Goal: Information Seeking & Learning: Compare options

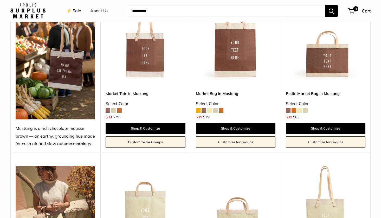
scroll to position [254, 0]
click at [200, 111] on span at bounding box center [198, 110] width 5 height 5
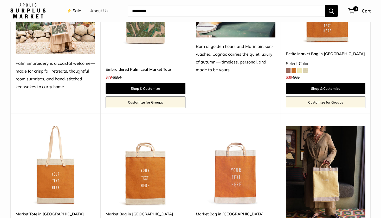
scroll to position [579, 0]
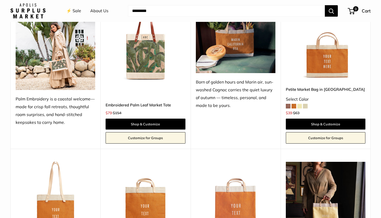
click at [293, 105] on span at bounding box center [294, 106] width 5 height 5
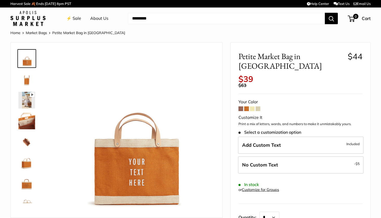
click at [242, 106] on span at bounding box center [241, 108] width 5 height 5
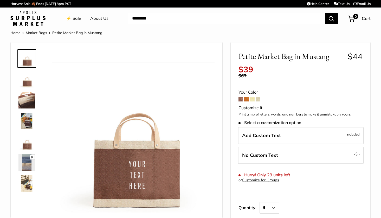
click at [248, 97] on span at bounding box center [246, 99] width 5 height 5
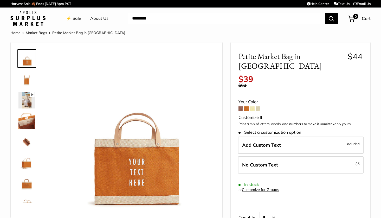
click at [253, 106] on span at bounding box center [252, 108] width 5 height 5
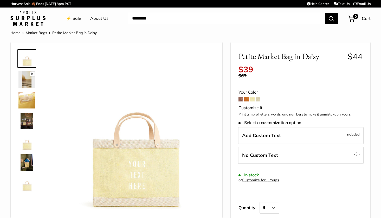
click at [259, 97] on span at bounding box center [258, 99] width 5 height 5
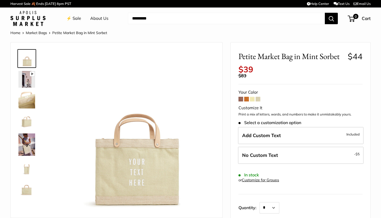
click at [259, 97] on span at bounding box center [258, 99] width 5 height 5
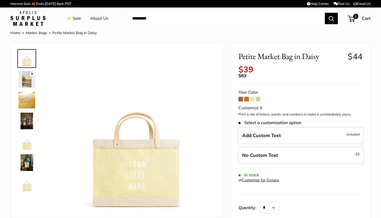
click at [26, 71] on link at bounding box center [26, 79] width 19 height 19
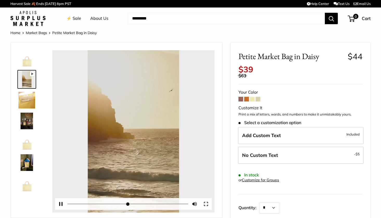
click at [24, 89] on div at bounding box center [28, 121] width 25 height 148
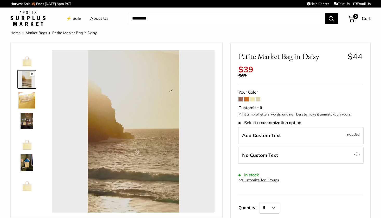
click at [23, 97] on img at bounding box center [26, 100] width 17 height 17
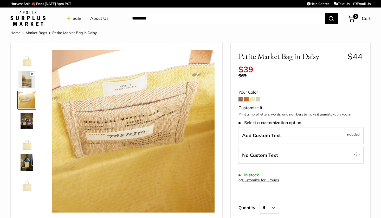
type input "*****"
click at [28, 128] on img at bounding box center [26, 121] width 17 height 17
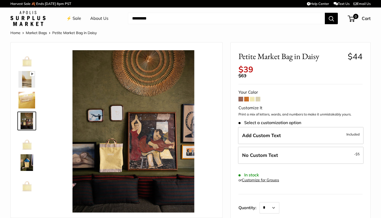
click at [75, 18] on link "⚡️ Sale" at bounding box center [73, 19] width 15 height 8
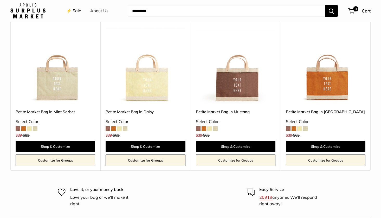
scroll to position [1866, 0]
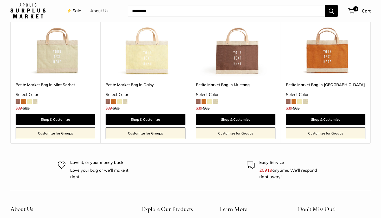
click at [268, 167] on p "20919 anytime. We’ll respond right away!" at bounding box center [292, 173] width 64 height 13
click at [268, 168] on link "20919" at bounding box center [266, 170] width 13 height 5
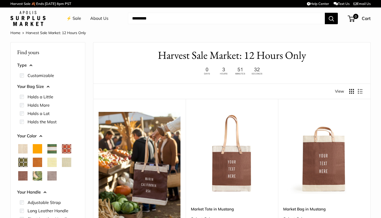
scroll to position [0, 0]
